Goal: Information Seeking & Learning: Find contact information

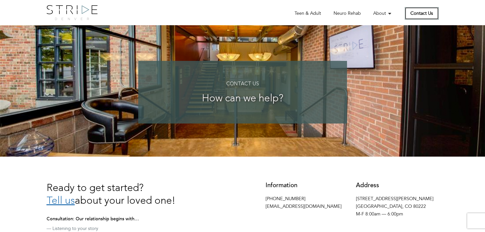
click at [418, 11] on link "Contact Us" at bounding box center [422, 13] width 34 height 12
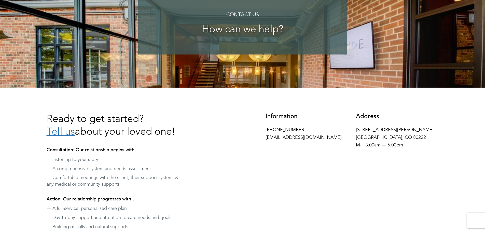
scroll to position [76, 0]
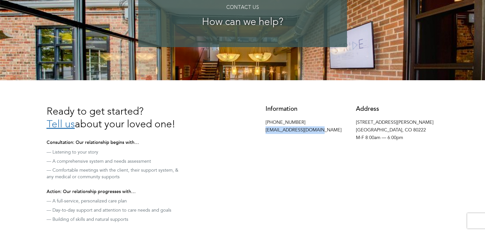
drag, startPoint x: 266, startPoint y: 129, endPoint x: 315, endPoint y: 129, distance: 49.6
click at [315, 129] on p "[PHONE_NUMBER] [EMAIL_ADDRESS][DOMAIN_NAME]" at bounding box center [306, 126] width 83 height 15
copy p "[EMAIL_ADDRESS][DOMAIN_NAME]"
